Goal: Information Seeking & Learning: Understand process/instructions

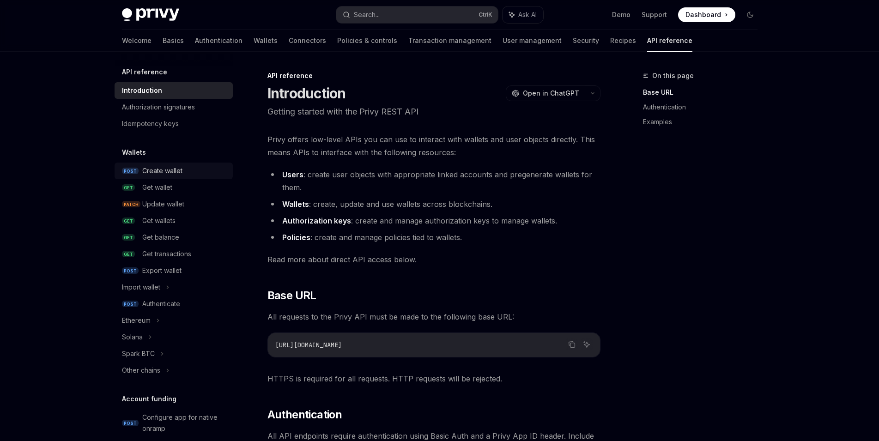
click at [175, 169] on div "Create wallet" at bounding box center [162, 170] width 40 height 11
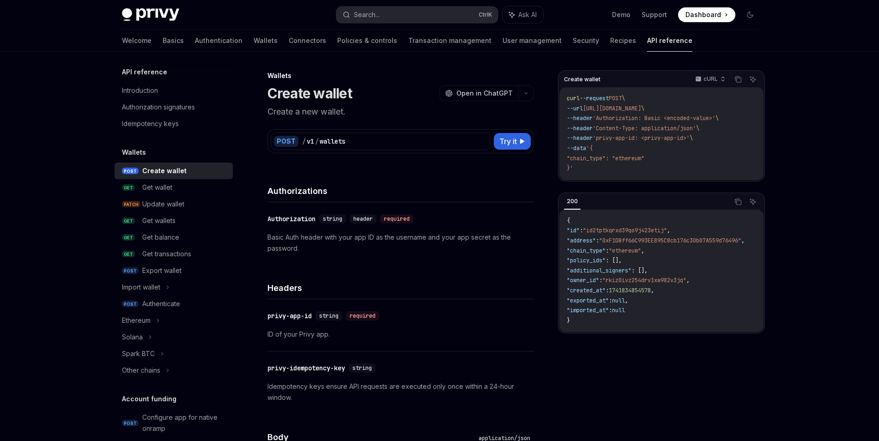
type textarea "*"
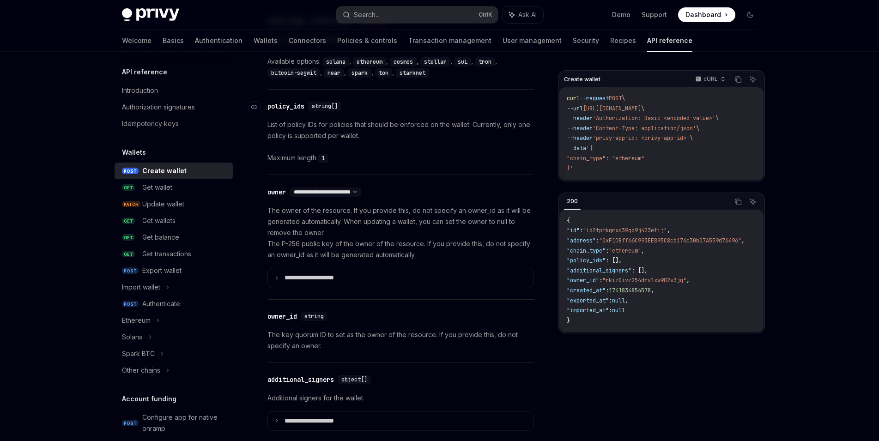
scroll to position [445, 0]
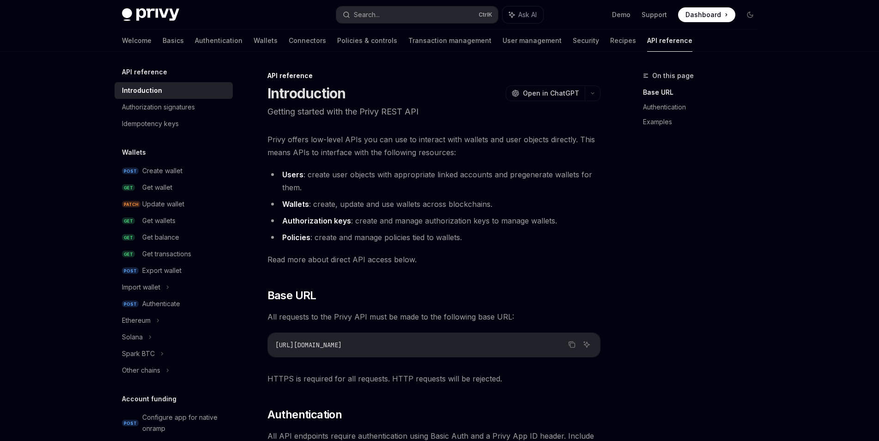
scroll to position [21, 0]
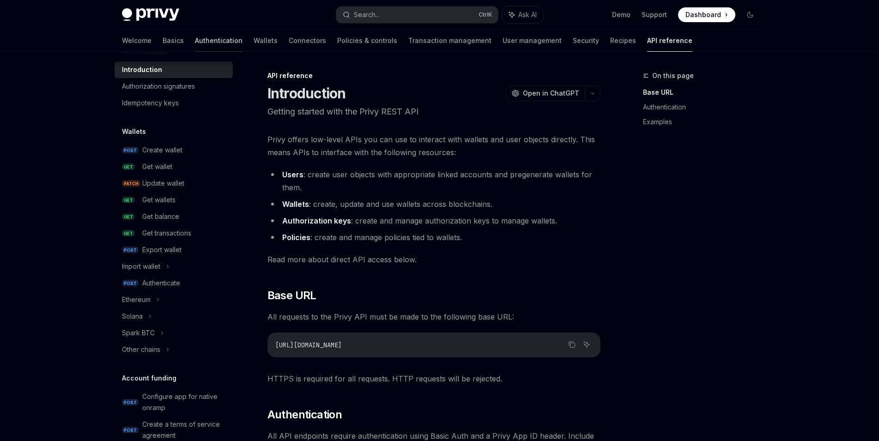
click at [195, 43] on link "Authentication" at bounding box center [219, 41] width 48 height 22
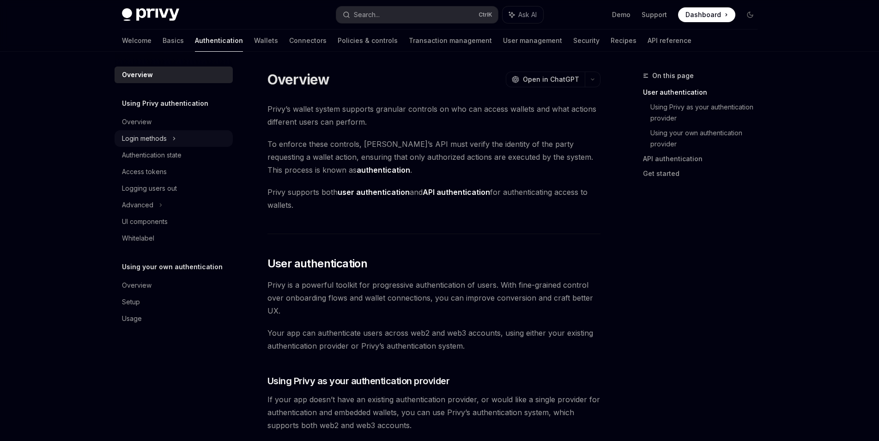
click at [181, 137] on div "Login methods" at bounding box center [173, 138] width 118 height 17
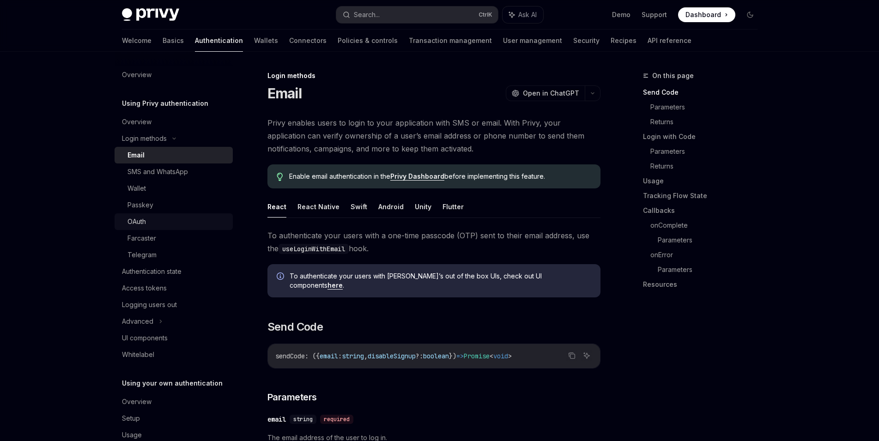
click at [175, 223] on div "OAuth" at bounding box center [177, 221] width 100 height 11
type textarea "*"
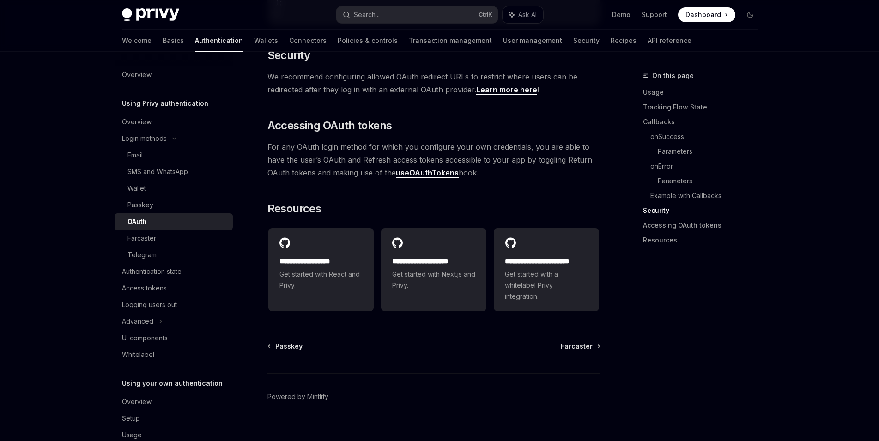
scroll to position [1994, 0]
